Goal: Task Accomplishment & Management: Use online tool/utility

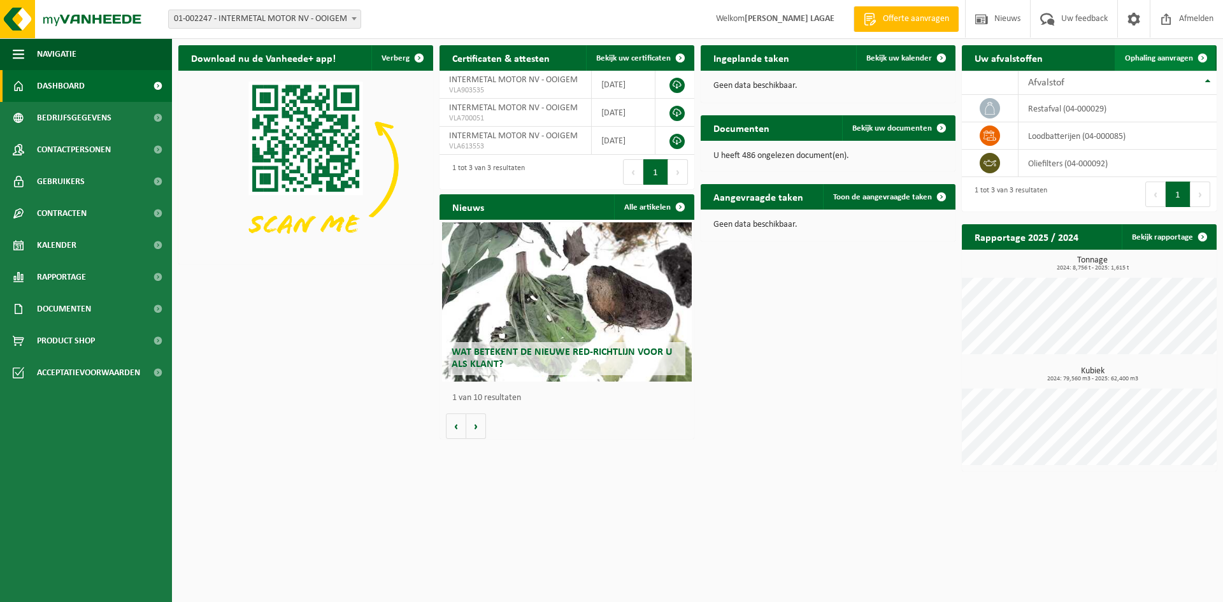
click at [1167, 55] on span "Ophaling aanvragen" at bounding box center [1159, 58] width 68 height 8
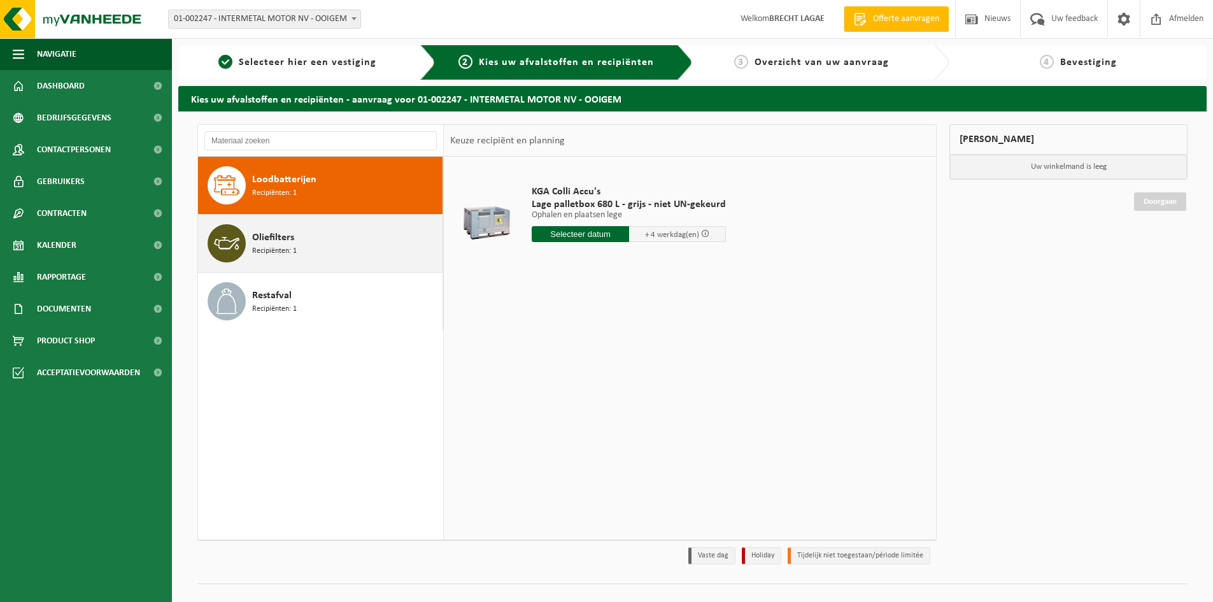
click at [304, 235] on div "Oliefilters Recipiënten: 1" at bounding box center [345, 243] width 187 height 38
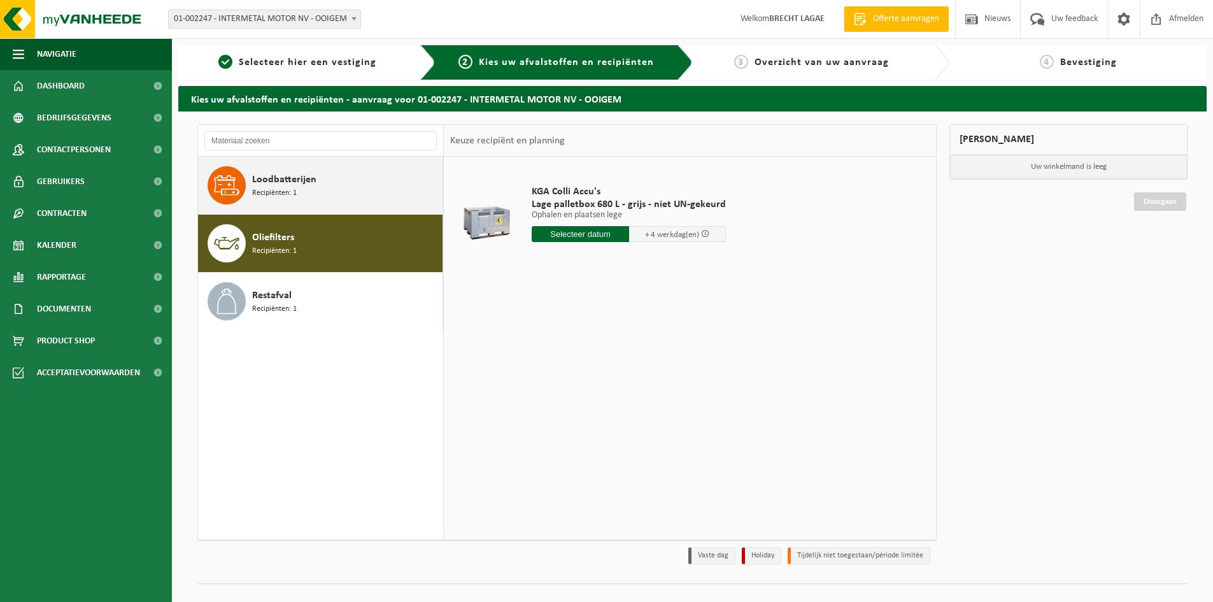
click at [323, 190] on div "Loodbatterijen Recipiënten: 1" at bounding box center [345, 185] width 187 height 38
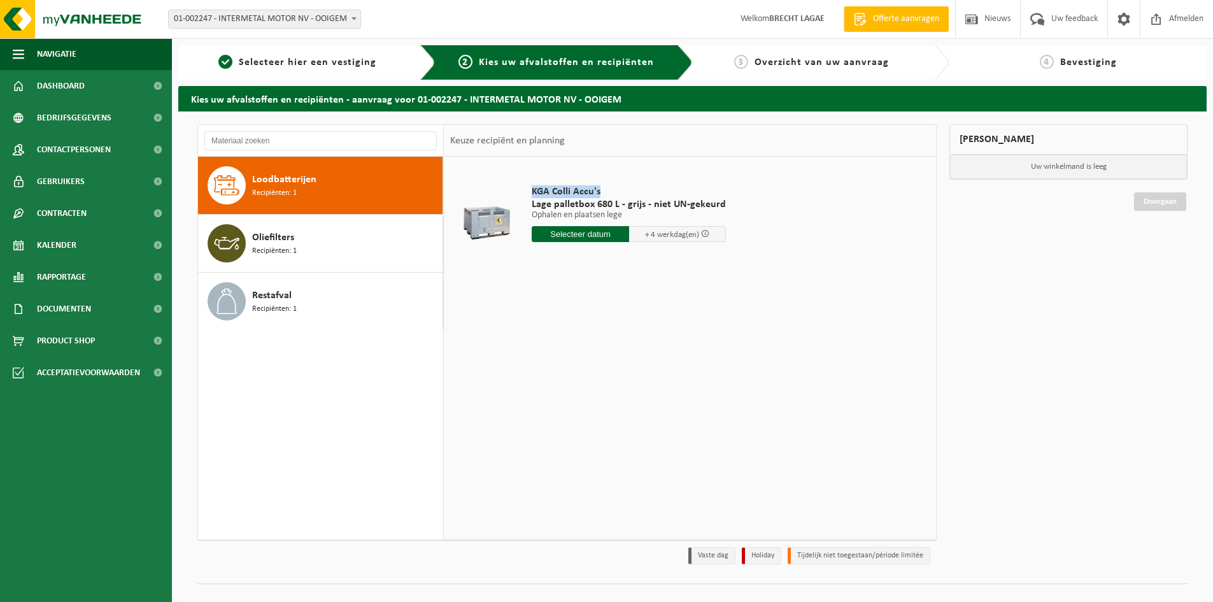
drag, startPoint x: 604, startPoint y: 190, endPoint x: 525, endPoint y: 192, distance: 79.6
click at [525, 192] on td "KGA Colli Accu's Lage palletbox 680 L - grijs - niet UN-gekeurd Ophalen en plaa…" at bounding box center [726, 217] width 408 height 108
click at [588, 192] on span "KGA Colli Accu's" at bounding box center [629, 191] width 194 height 13
drag, startPoint x: 606, startPoint y: 193, endPoint x: 515, endPoint y: 194, distance: 91.1
click at [515, 194] on tr "KGA Colli Accu's Lage palletbox 680 L - grijs - niet UN-gekeurd Ophalen en plaa…" at bounding box center [690, 217] width 480 height 108
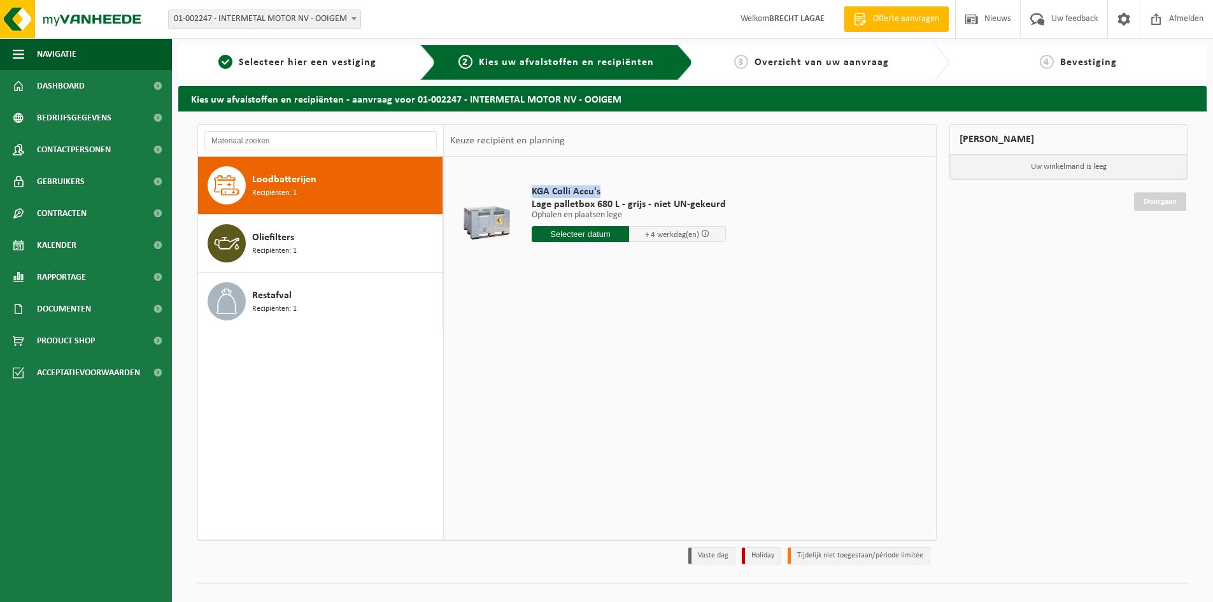
click at [650, 194] on span "KGA Colli Accu's" at bounding box center [629, 191] width 194 height 13
drag, startPoint x: 598, startPoint y: 190, endPoint x: 523, endPoint y: 192, distance: 75.2
click at [523, 192] on td "KGA Colli Accu's Lage palletbox 680 L - grijs - niet UN-gekeurd Ophalen en plaa…" at bounding box center [726, 217] width 408 height 108
click at [608, 194] on span "KGA Colli Accu's" at bounding box center [629, 191] width 194 height 13
drag, startPoint x: 603, startPoint y: 190, endPoint x: 516, endPoint y: 194, distance: 86.7
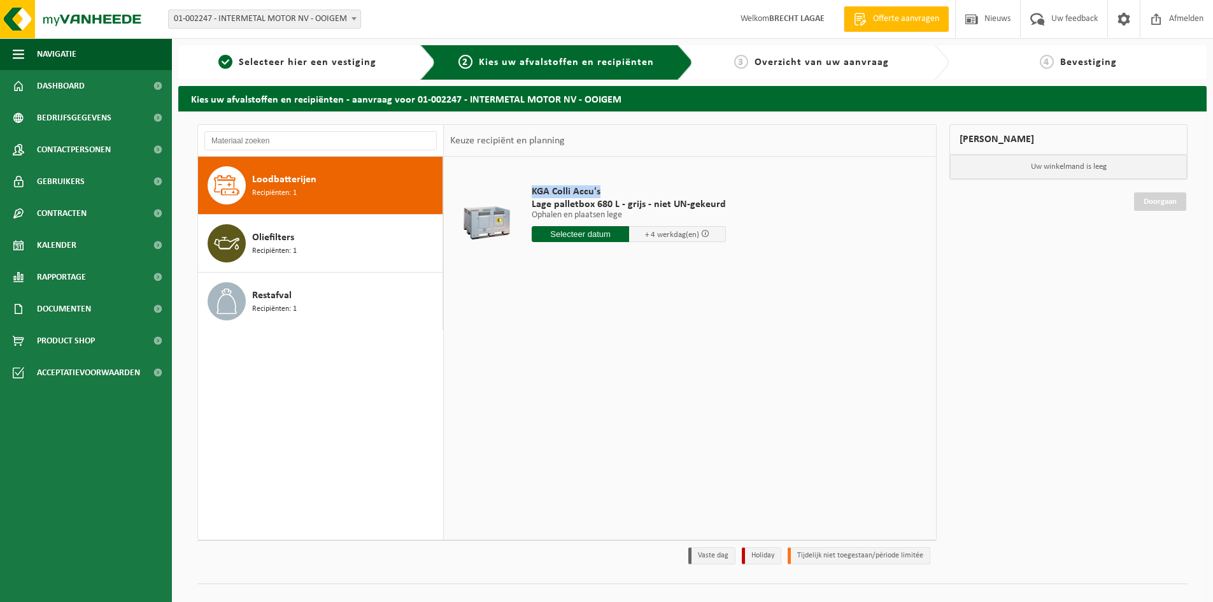
click at [516, 194] on tr "KGA Colli Accu's Lage palletbox 680 L - grijs - niet UN-gekeurd Ophalen en plaa…" at bounding box center [690, 217] width 480 height 108
click at [594, 188] on span "KGA Colli Accu's" at bounding box center [629, 191] width 194 height 13
drag, startPoint x: 611, startPoint y: 191, endPoint x: 520, endPoint y: 192, distance: 91.1
click at [519, 191] on tr "KGA Colli Accu's Lage palletbox 680 L - grijs - niet UN-gekeurd Ophalen en plaa…" at bounding box center [690, 217] width 480 height 108
click at [608, 190] on span "KGA Colli Accu's" at bounding box center [629, 191] width 194 height 13
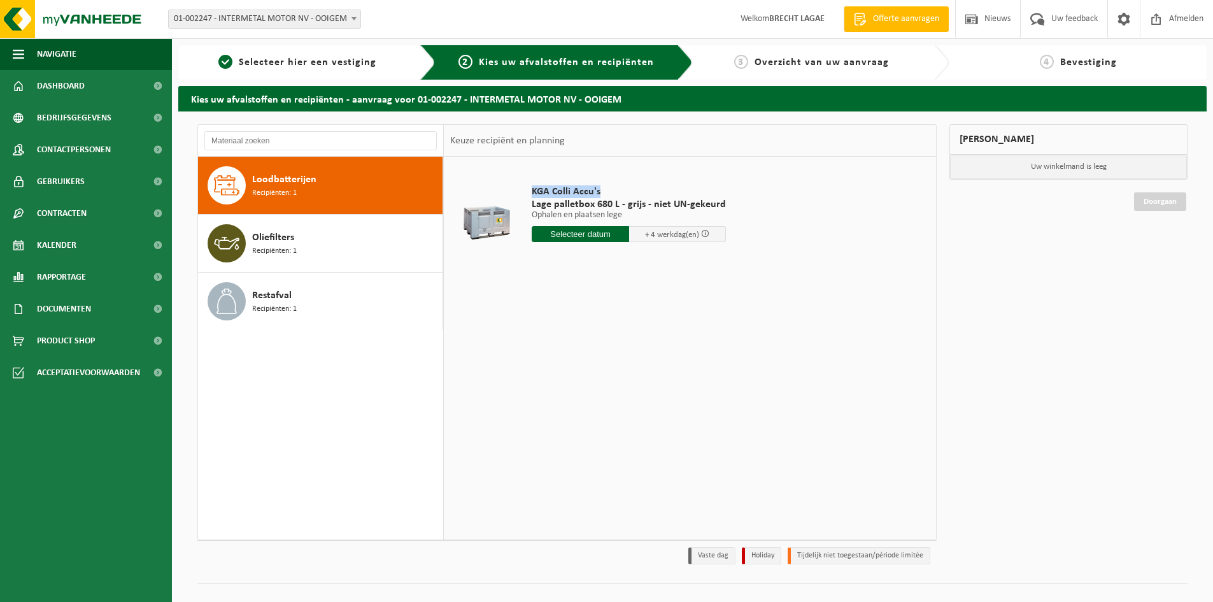
drag, startPoint x: 611, startPoint y: 190, endPoint x: 515, endPoint y: 193, distance: 96.2
click at [513, 194] on tr "KGA Colli Accu's Lage palletbox 680 L - grijs - niet UN-gekeurd Ophalen en plaa…" at bounding box center [690, 217] width 480 height 108
click at [604, 190] on span "KGA Colli Accu's" at bounding box center [629, 191] width 194 height 13
click at [633, 192] on span "KGA Colli Accu's" at bounding box center [629, 191] width 194 height 13
drag, startPoint x: 612, startPoint y: 191, endPoint x: 539, endPoint y: 194, distance: 73.3
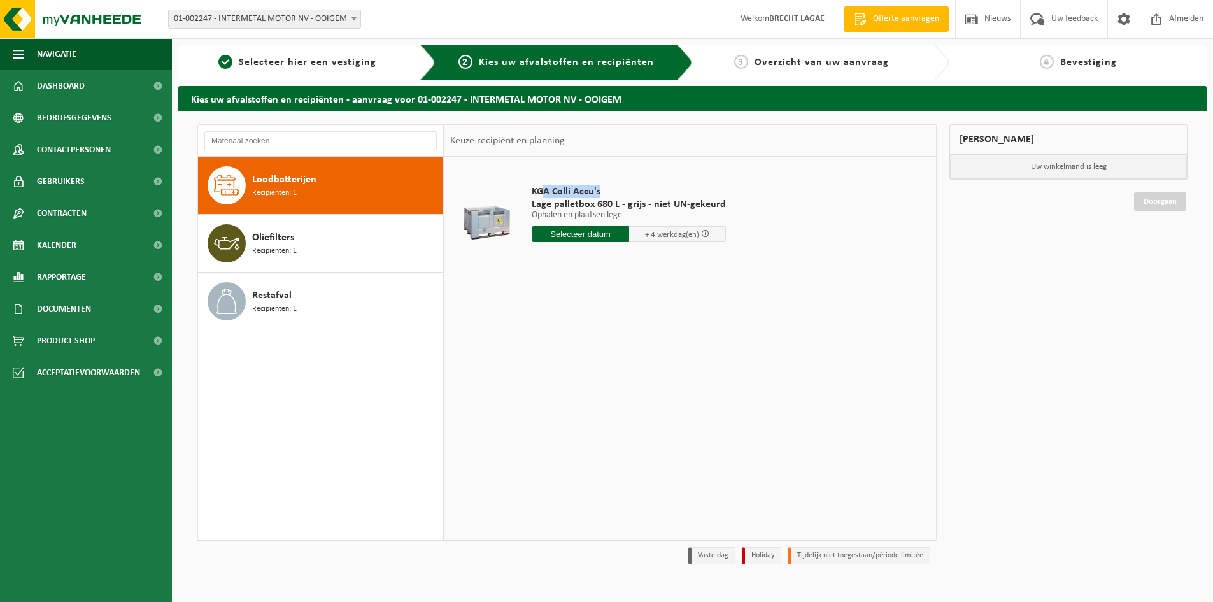
click at [539, 193] on span "KGA Colli Accu's" at bounding box center [629, 191] width 194 height 13
click at [633, 188] on span "KGA Colli Accu's" at bounding box center [629, 191] width 194 height 13
drag, startPoint x: 606, startPoint y: 193, endPoint x: 536, endPoint y: 195, distance: 70.7
click at [536, 195] on span "KGA Colli Accu's" at bounding box center [629, 191] width 194 height 13
click at [636, 191] on span "KGA Colli Accu's" at bounding box center [629, 191] width 194 height 13
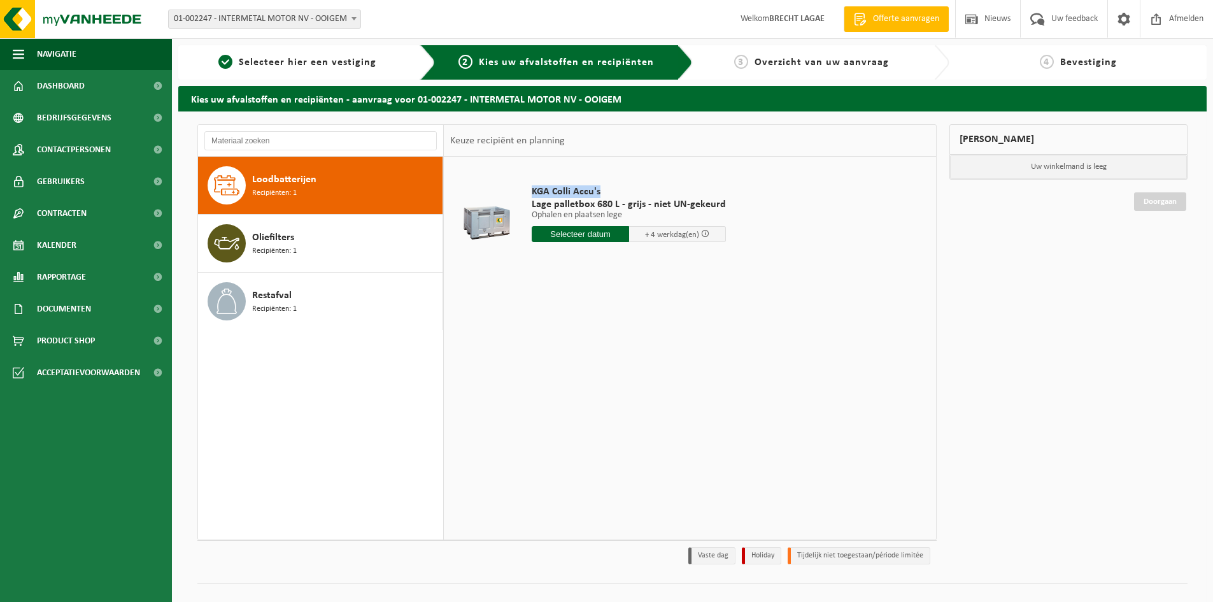
drag, startPoint x: 612, startPoint y: 187, endPoint x: 523, endPoint y: 194, distance: 88.8
click at [523, 194] on td "KGA Colli Accu's Lage palletbox 680 L - grijs - niet UN-gekeurd Ophalen en plaa…" at bounding box center [726, 217] width 408 height 108
click at [606, 192] on span "KGA Colli Accu's" at bounding box center [629, 191] width 194 height 13
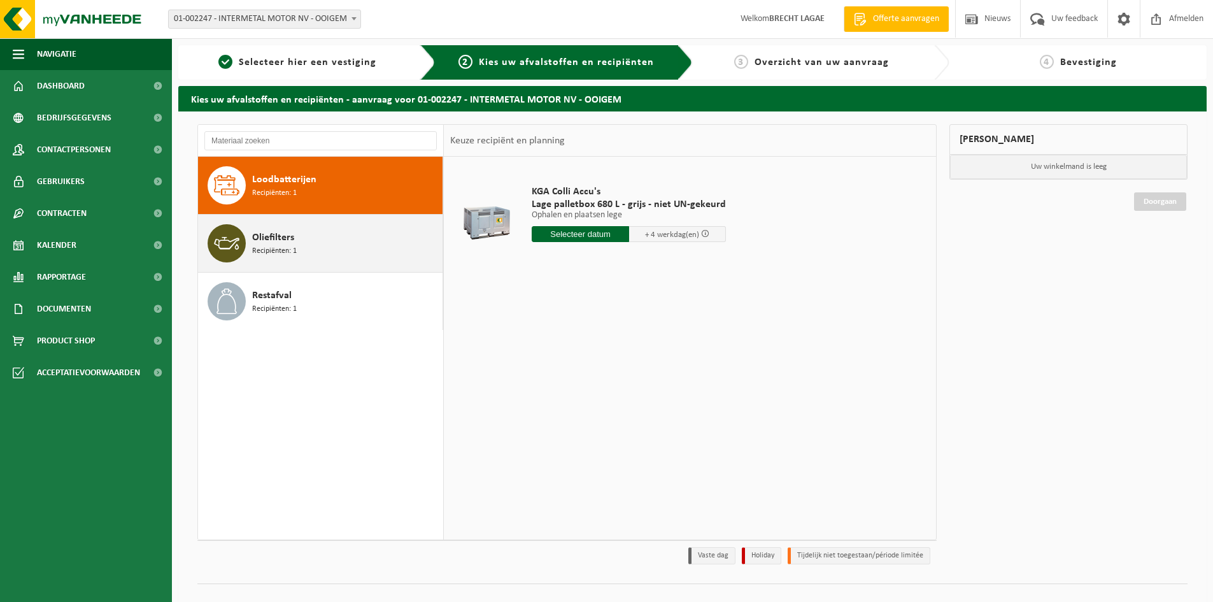
click at [335, 243] on div "Oliefilters Recipiënten: 1" at bounding box center [345, 243] width 187 height 38
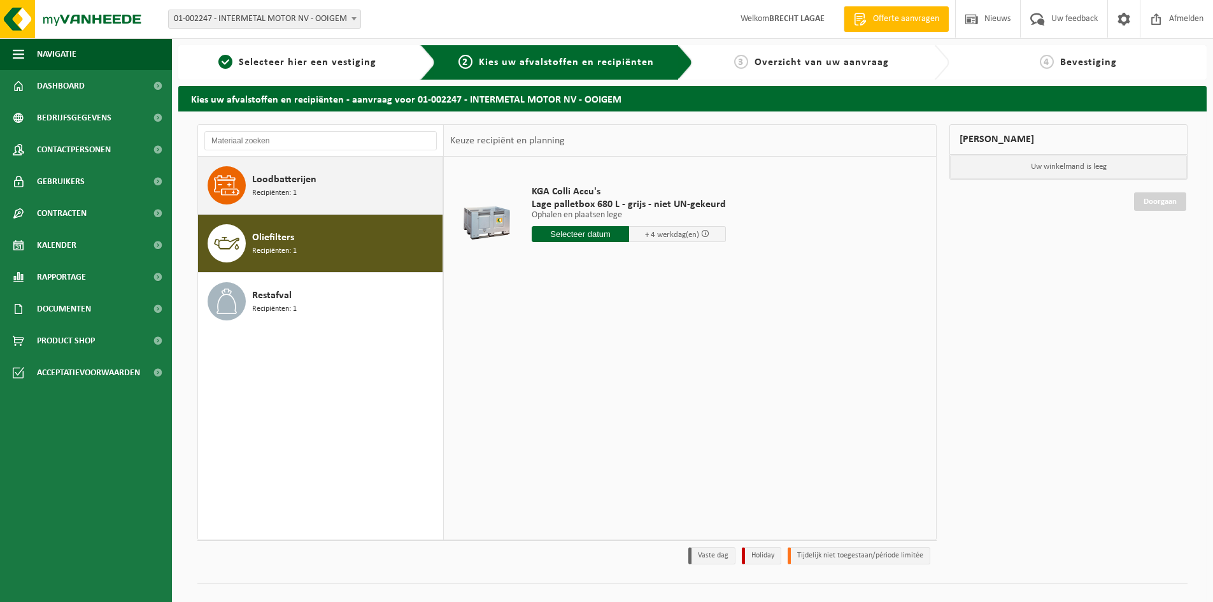
click at [331, 190] on div "Loodbatterijen Recipiënten: 1" at bounding box center [345, 185] width 187 height 38
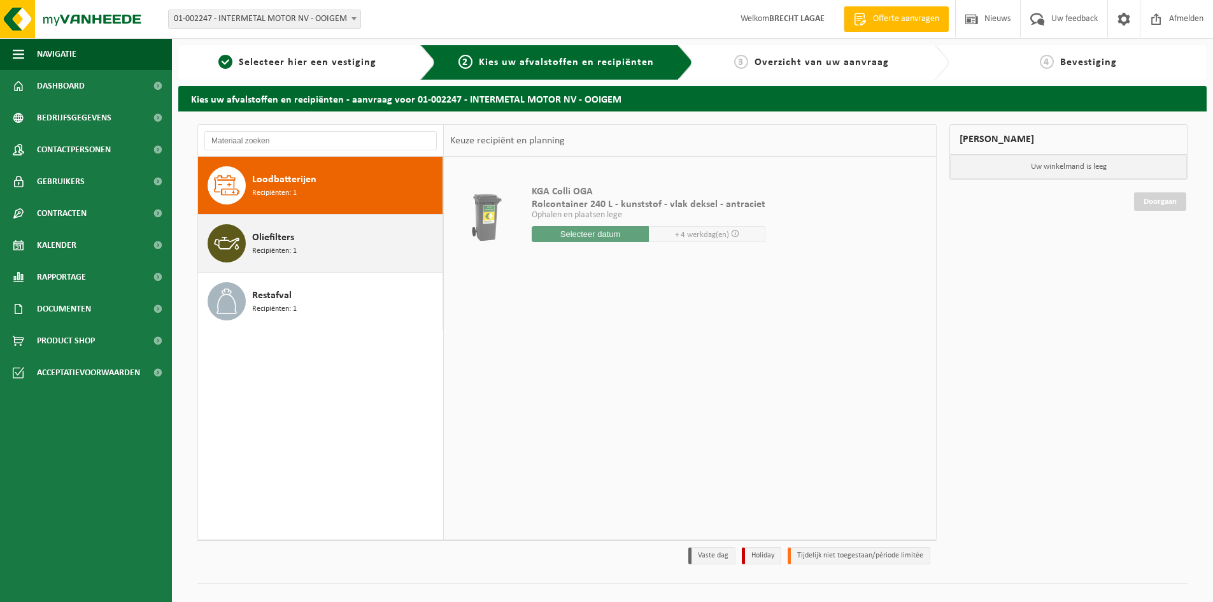
click at [326, 245] on div "Oliefilters Recipiënten: 1" at bounding box center [345, 243] width 187 height 38
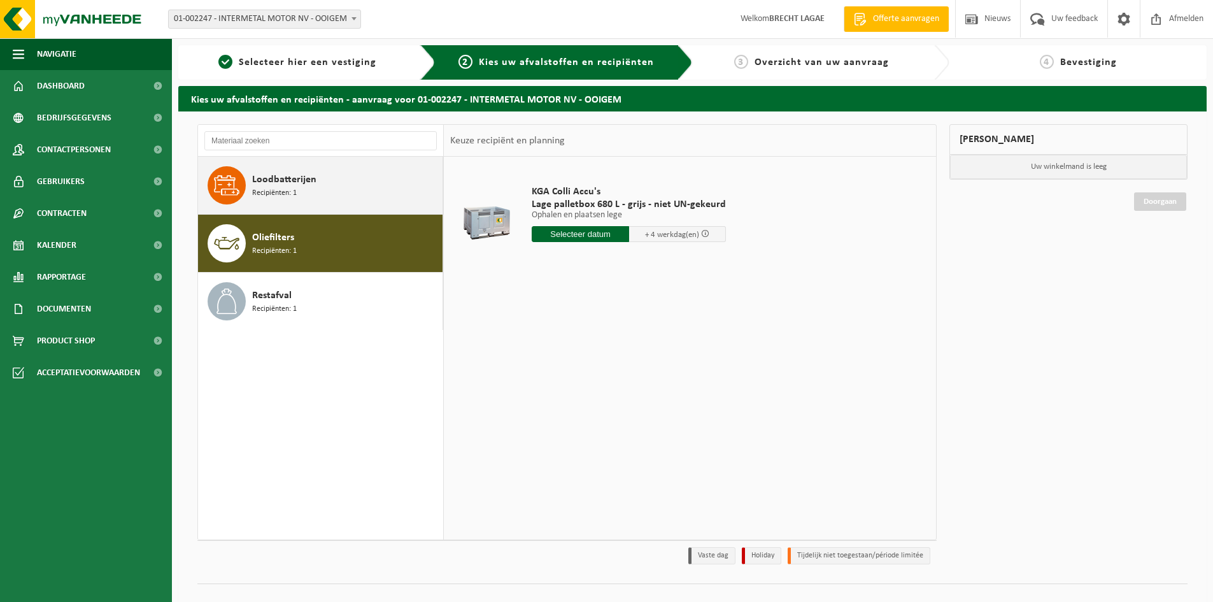
click at [327, 205] on div "Loodbatterijen Recipiënten: 1" at bounding box center [320, 185] width 245 height 57
